Goal: Leave review/rating

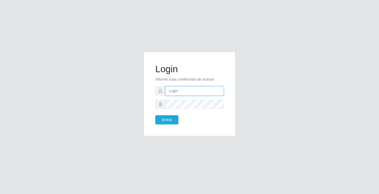
click at [194, 94] on input "text" at bounding box center [194, 91] width 58 height 9
type input "zivaneide@ideal"
click at [155, 116] on button "Entrar" at bounding box center [166, 120] width 23 height 9
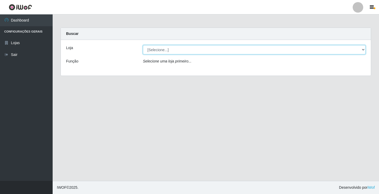
click at [156, 48] on select "[Selecione...] Ideal - Conceição" at bounding box center [254, 49] width 223 height 9
select select "231"
click at [143, 45] on select "[Selecione...] Ideal - Conceição" at bounding box center [254, 49] width 223 height 9
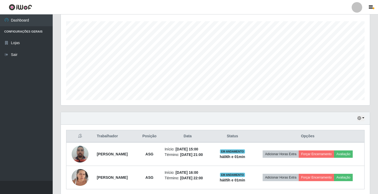
scroll to position [82, 0]
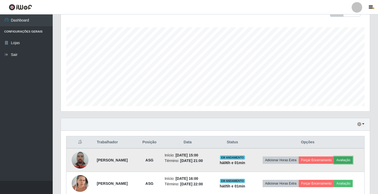
click at [351, 160] on button "Avaliação" at bounding box center [343, 160] width 19 height 7
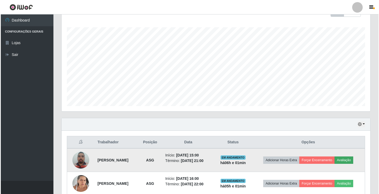
scroll to position [109, 306]
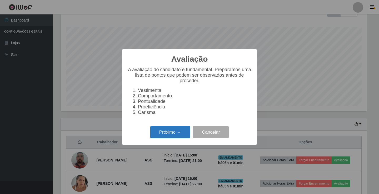
click at [175, 137] on button "Próximo →" at bounding box center [170, 132] width 40 height 12
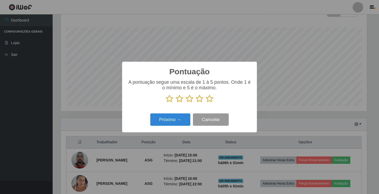
scroll to position [262996, 262799]
click at [209, 98] on icon at bounding box center [209, 99] width 7 height 8
click at [206, 103] on input "radio" at bounding box center [206, 103] width 0 height 0
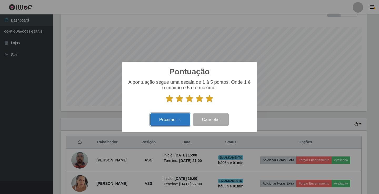
click at [177, 117] on button "Próximo →" at bounding box center [170, 120] width 40 height 12
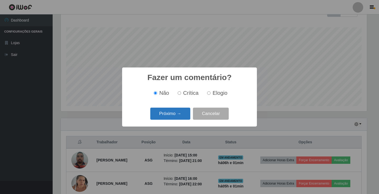
click at [178, 119] on button "Próximo →" at bounding box center [170, 114] width 40 height 12
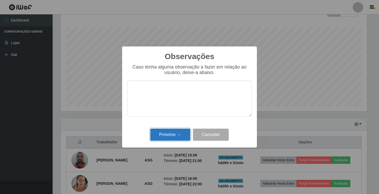
click at [170, 135] on button "Próximo →" at bounding box center [170, 135] width 40 height 12
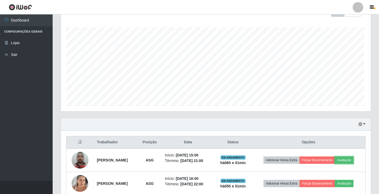
scroll to position [109, 309]
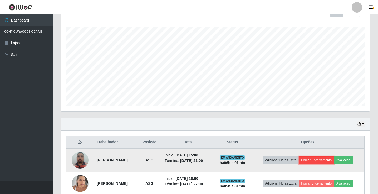
click at [329, 162] on button "Forçar Encerramento" at bounding box center [315, 160] width 35 height 7
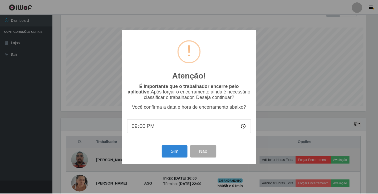
scroll to position [109, 306]
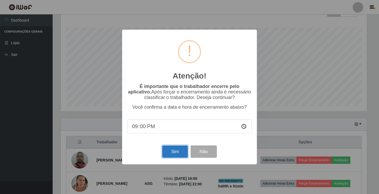
click at [178, 152] on button "Sim" at bounding box center [175, 152] width 26 height 12
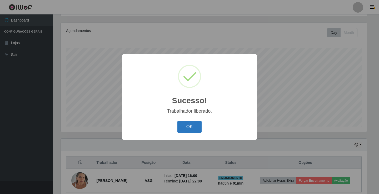
click at [198, 126] on button "OK" at bounding box center [189, 127] width 24 height 12
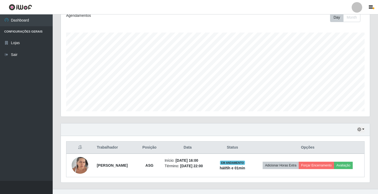
scroll to position [85, 0]
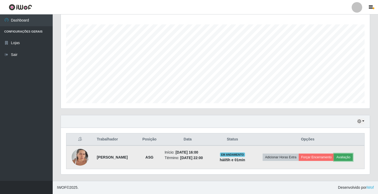
click at [350, 157] on button "Avaliação" at bounding box center [343, 157] width 19 height 7
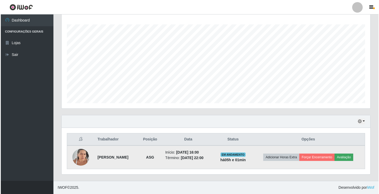
scroll to position [109, 306]
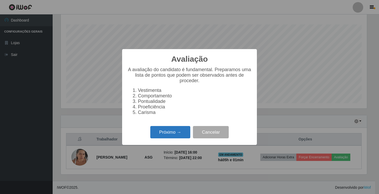
click at [170, 132] on button "Próximo →" at bounding box center [170, 132] width 40 height 12
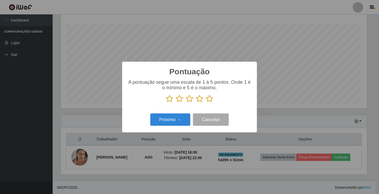
click at [211, 99] on icon at bounding box center [209, 99] width 7 height 8
click at [206, 103] on input "radio" at bounding box center [206, 103] width 0 height 0
click at [173, 126] on button "Próximo →" at bounding box center [170, 120] width 40 height 12
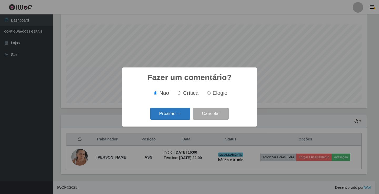
click at [177, 118] on button "Próximo →" at bounding box center [170, 114] width 40 height 12
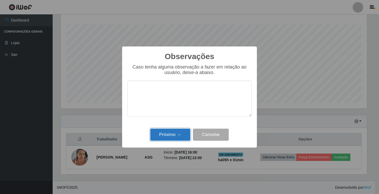
click at [173, 133] on button "Próximo →" at bounding box center [170, 135] width 40 height 12
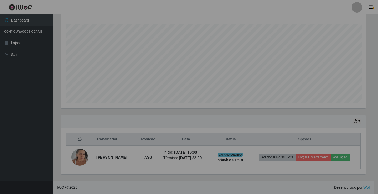
scroll to position [109, 309]
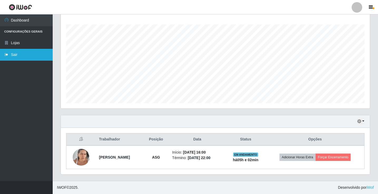
click at [16, 53] on link "Sair" at bounding box center [26, 55] width 53 height 12
